Goal: Task Accomplishment & Management: Use online tool/utility

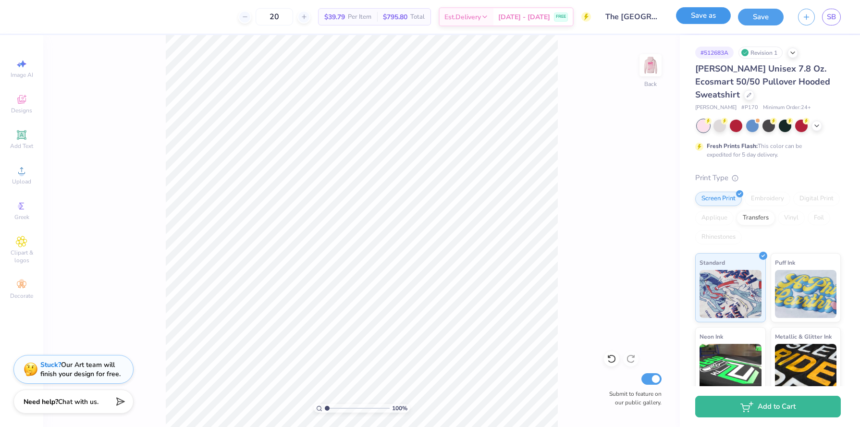
click at [717, 20] on button "Save as" at bounding box center [703, 15] width 55 height 17
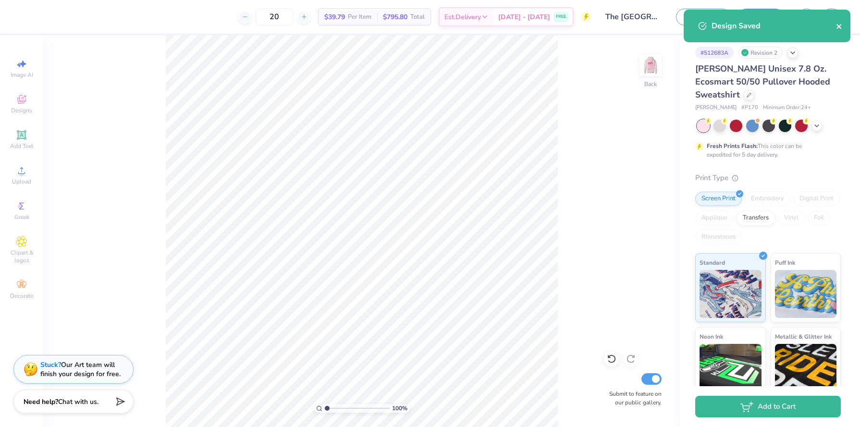
click at [841, 26] on icon "close" at bounding box center [839, 27] width 7 height 8
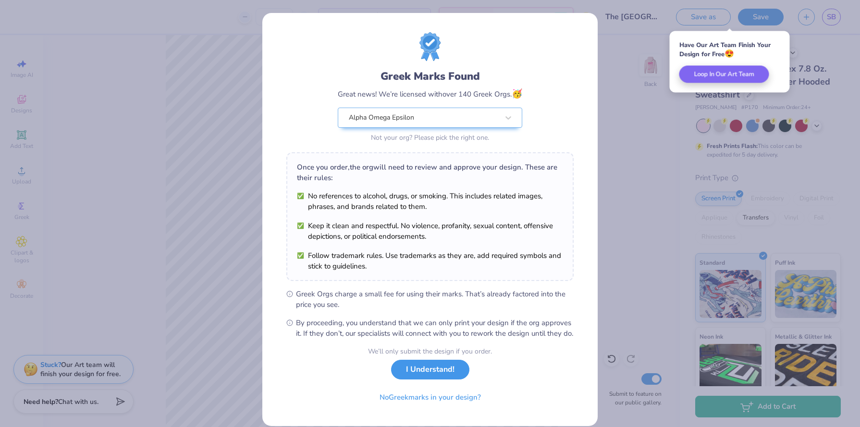
click at [401, 379] on button "I Understand!" at bounding box center [430, 370] width 78 height 20
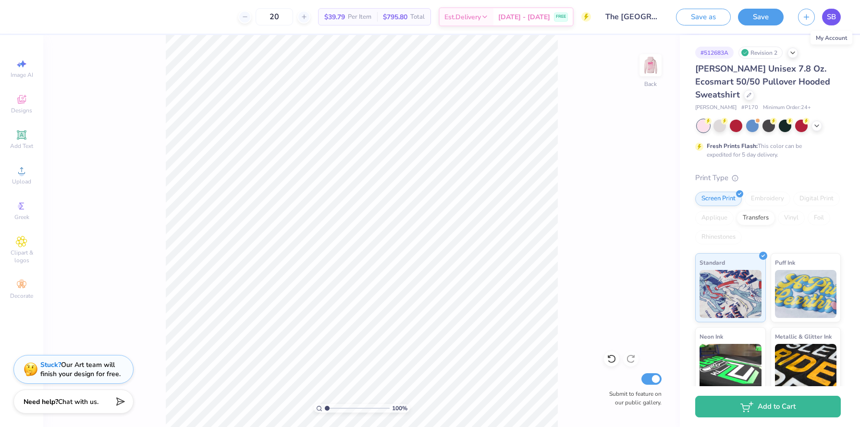
click at [835, 20] on span "SB" at bounding box center [831, 17] width 9 height 11
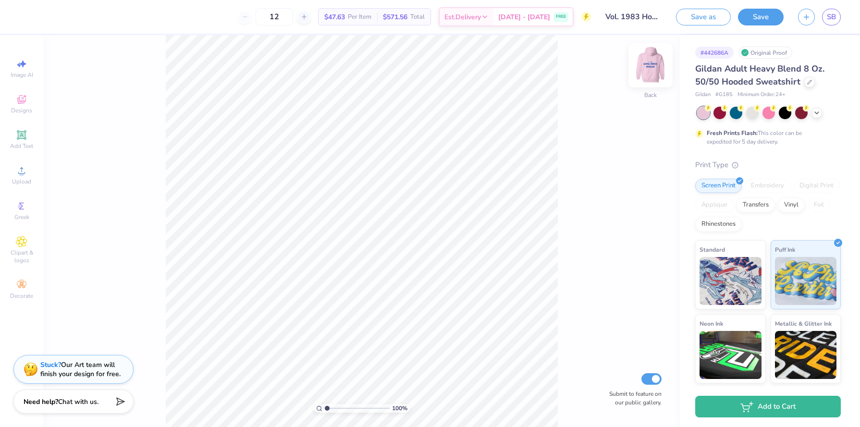
click at [654, 75] on img at bounding box center [650, 65] width 38 height 38
click at [822, 106] on div "Gildan Adult Heavy Blend 8 Oz. 50/50 Hooded Sweatshirt Gildan # G185 Minimum Or…" at bounding box center [768, 259] width 146 height 395
click at [821, 108] on div at bounding box center [769, 113] width 144 height 12
click at [817, 116] on div at bounding box center [817, 112] width 11 height 11
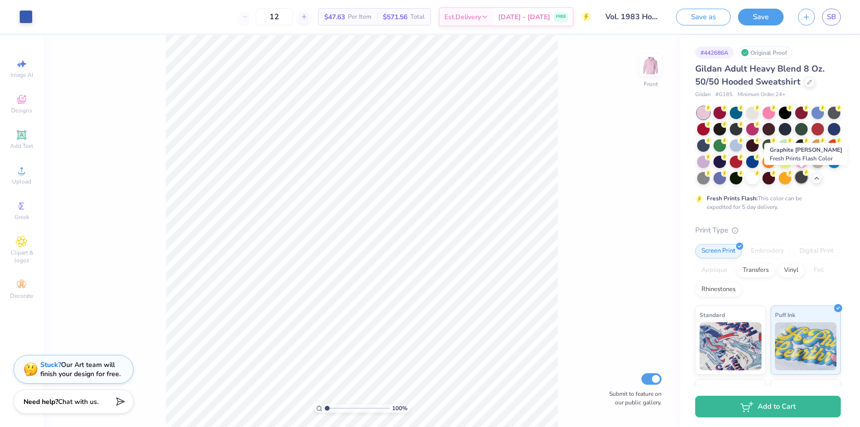
click at [802, 175] on div at bounding box center [801, 177] width 12 height 12
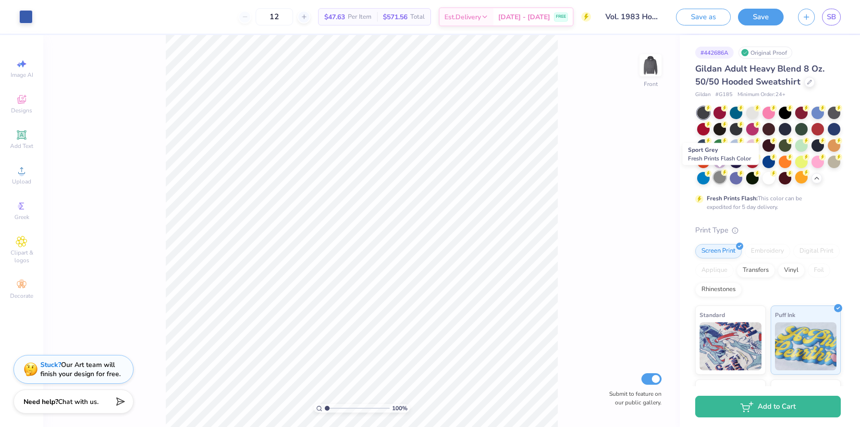
click at [721, 179] on div at bounding box center [720, 177] width 12 height 12
click at [739, 133] on div at bounding box center [736, 128] width 12 height 12
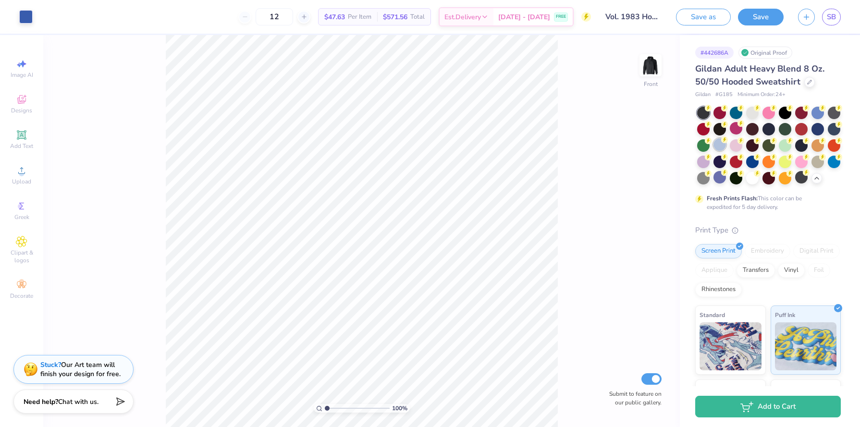
click at [718, 141] on div at bounding box center [720, 144] width 12 height 12
click at [26, 25] on div "Art colors" at bounding box center [16, 17] width 33 height 34
click at [25, 19] on div at bounding box center [25, 15] width 13 height 13
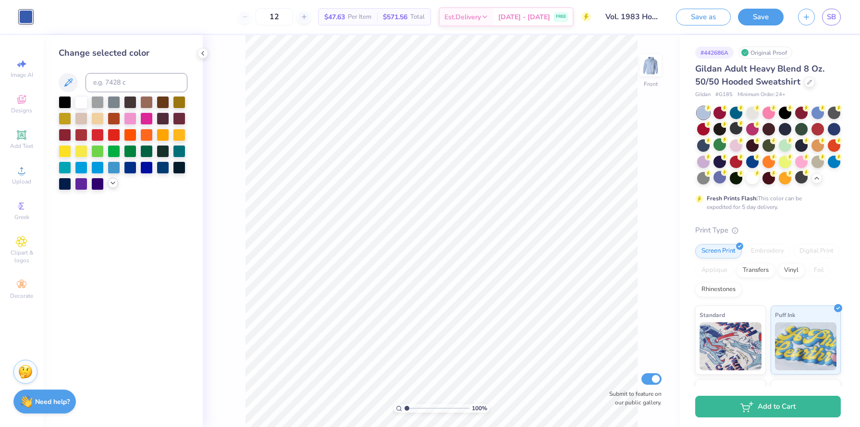
click at [111, 184] on icon at bounding box center [113, 183] width 8 height 8
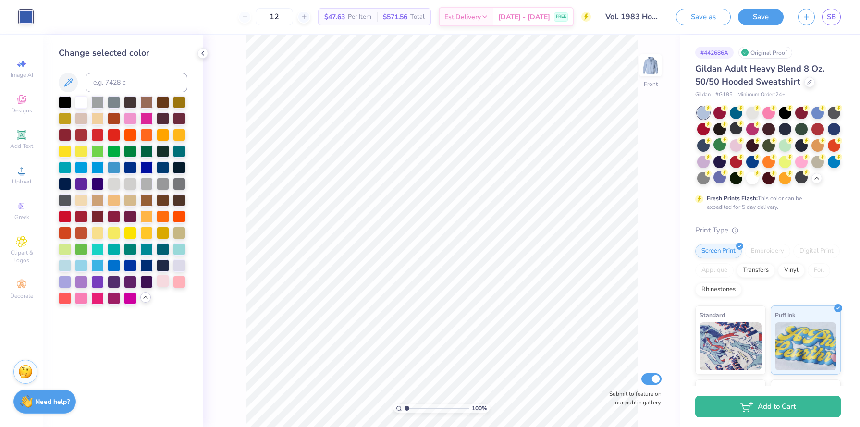
click at [163, 285] on div at bounding box center [163, 281] width 12 height 12
click at [182, 283] on div at bounding box center [179, 281] width 12 height 12
click at [77, 295] on div at bounding box center [81, 297] width 12 height 12
click at [771, 115] on div at bounding box center [769, 112] width 12 height 12
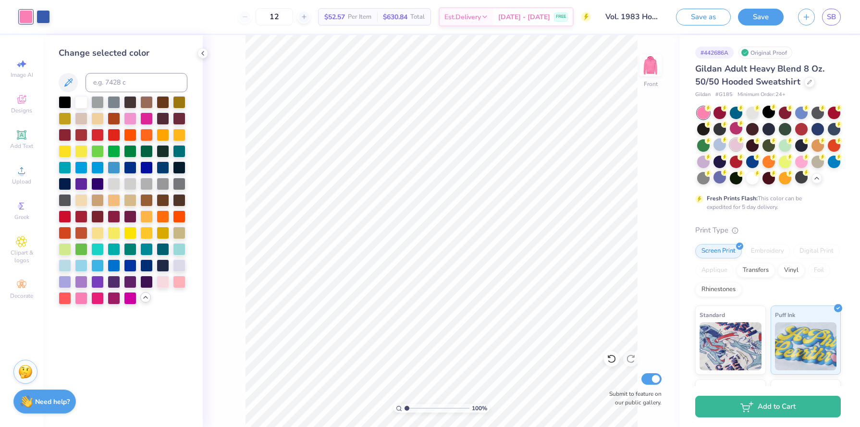
click at [732, 146] on div at bounding box center [736, 144] width 12 height 12
click at [108, 261] on div at bounding box center [114, 265] width 12 height 12
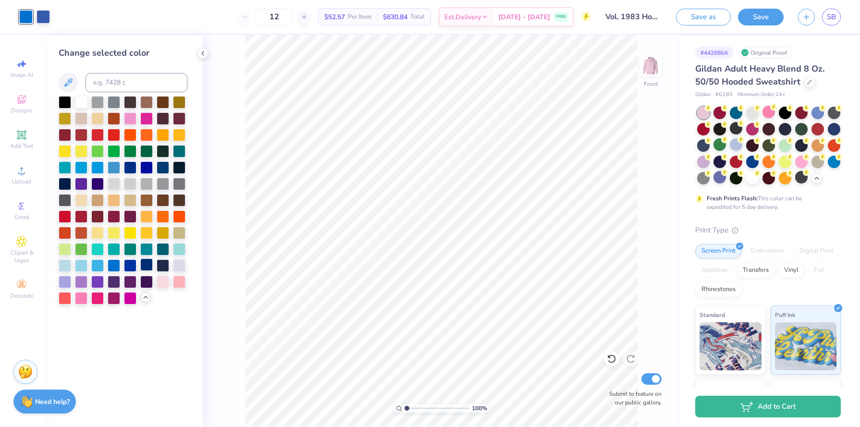
click at [144, 262] on div at bounding box center [146, 265] width 12 height 12
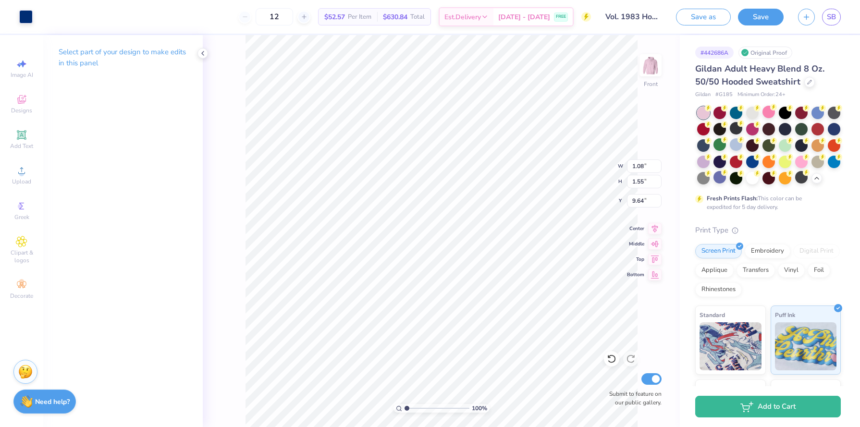
type input "9.84"
click at [611, 354] on div at bounding box center [611, 358] width 15 height 15
click at [609, 361] on icon at bounding box center [611, 359] width 8 height 9
